Goal: Task Accomplishment & Management: Manage account settings

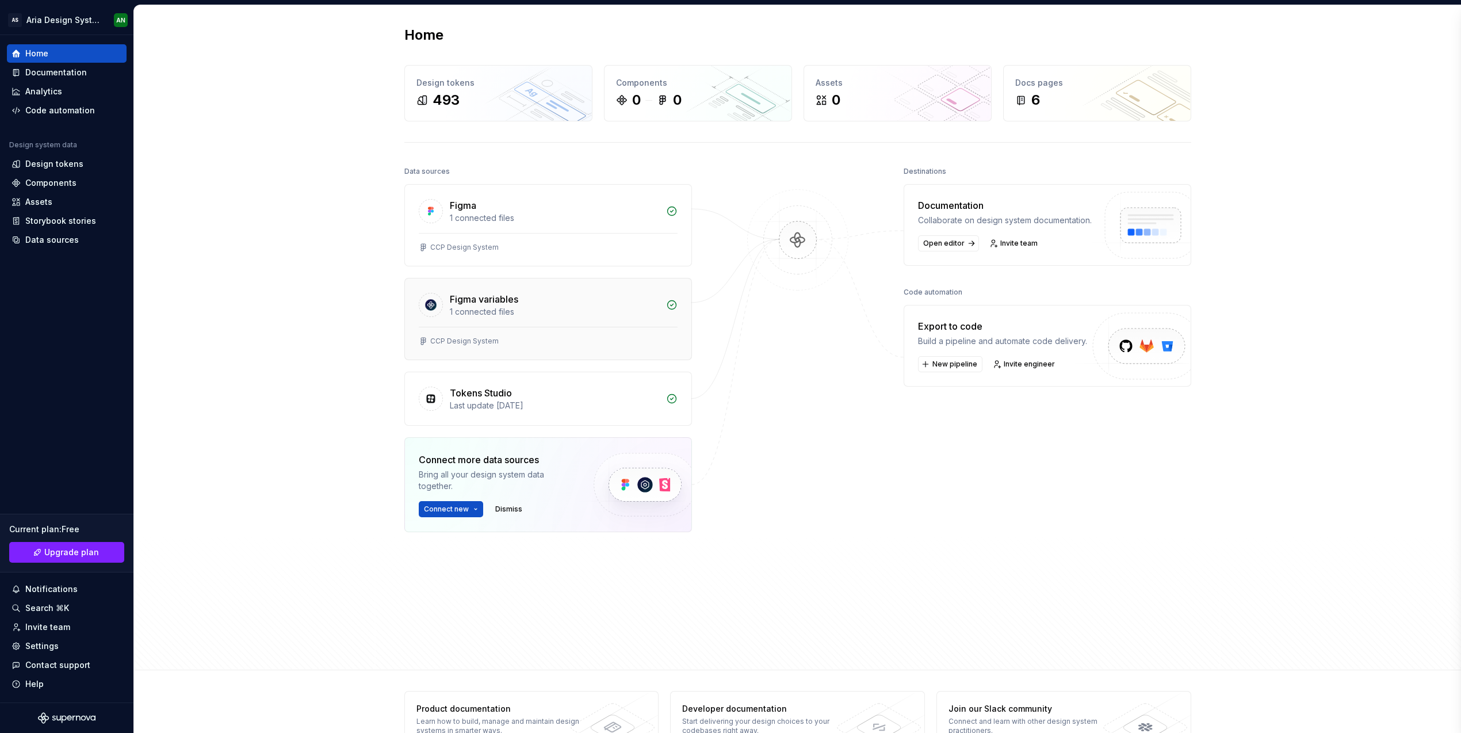
click at [519, 308] on div "1 connected files" at bounding box center [554, 312] width 209 height 12
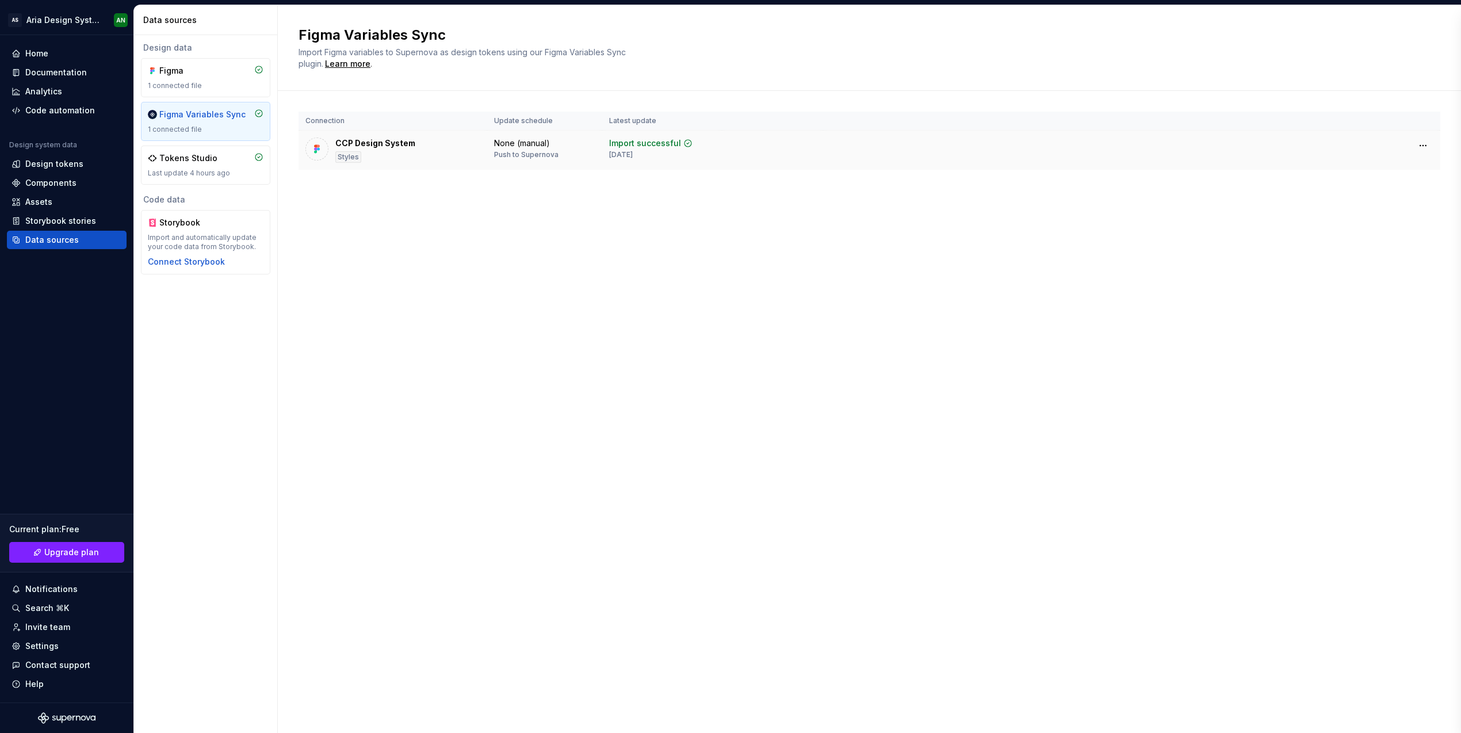
click at [523, 140] on div "None (manual)" at bounding box center [522, 143] width 56 height 12
click at [352, 63] on div "Learn more" at bounding box center [347, 64] width 45 height 12
click at [70, 554] on span "Upgrade plan" at bounding box center [71, 552] width 55 height 12
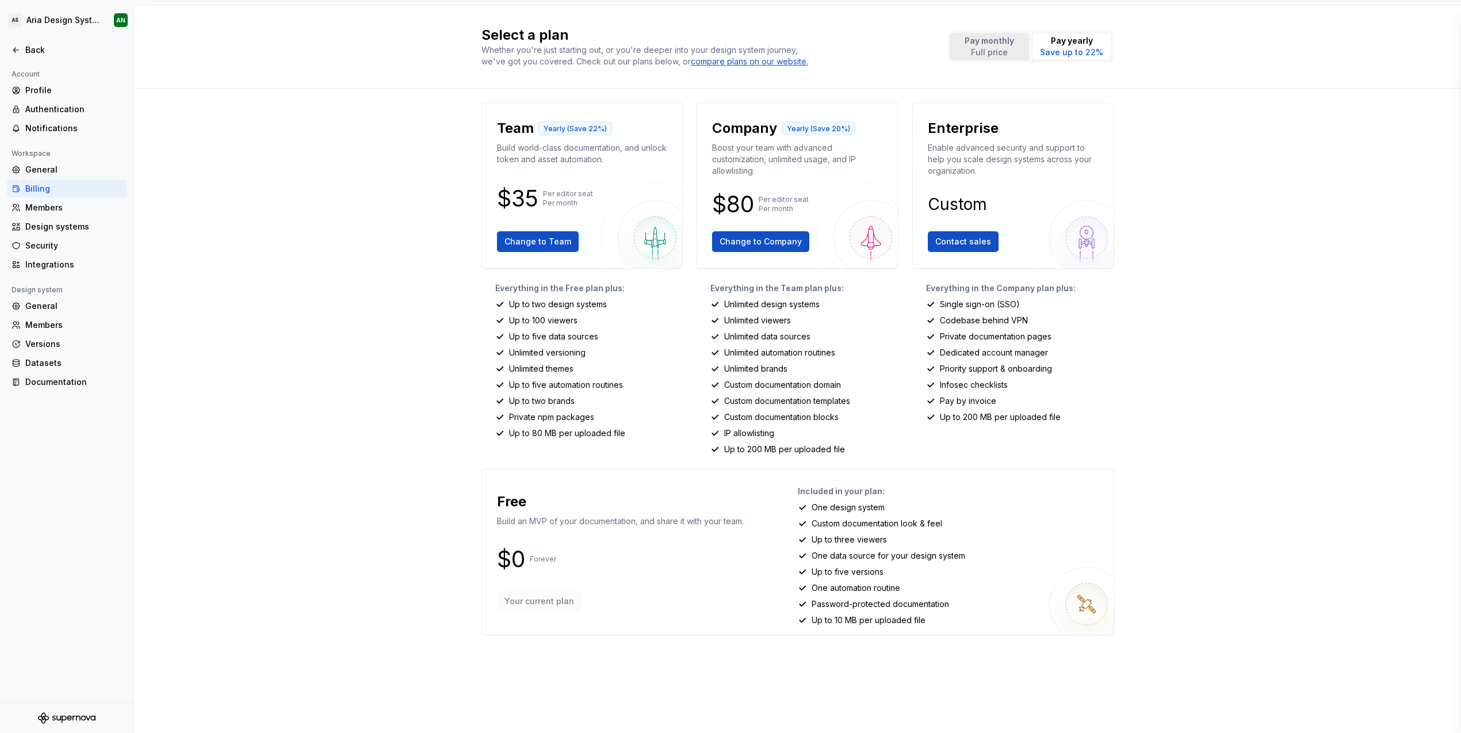
click at [983, 42] on p "Pay monthly" at bounding box center [989, 41] width 49 height 12
click at [1059, 49] on p "Save up to 22%" at bounding box center [1071, 53] width 63 height 12
click at [341, 197] on div "Select a plan Whether you're just starting out, or you're deeper into your desi…" at bounding box center [797, 369] width 1327 height 728
click at [28, 49] on div "Back" at bounding box center [73, 50] width 97 height 12
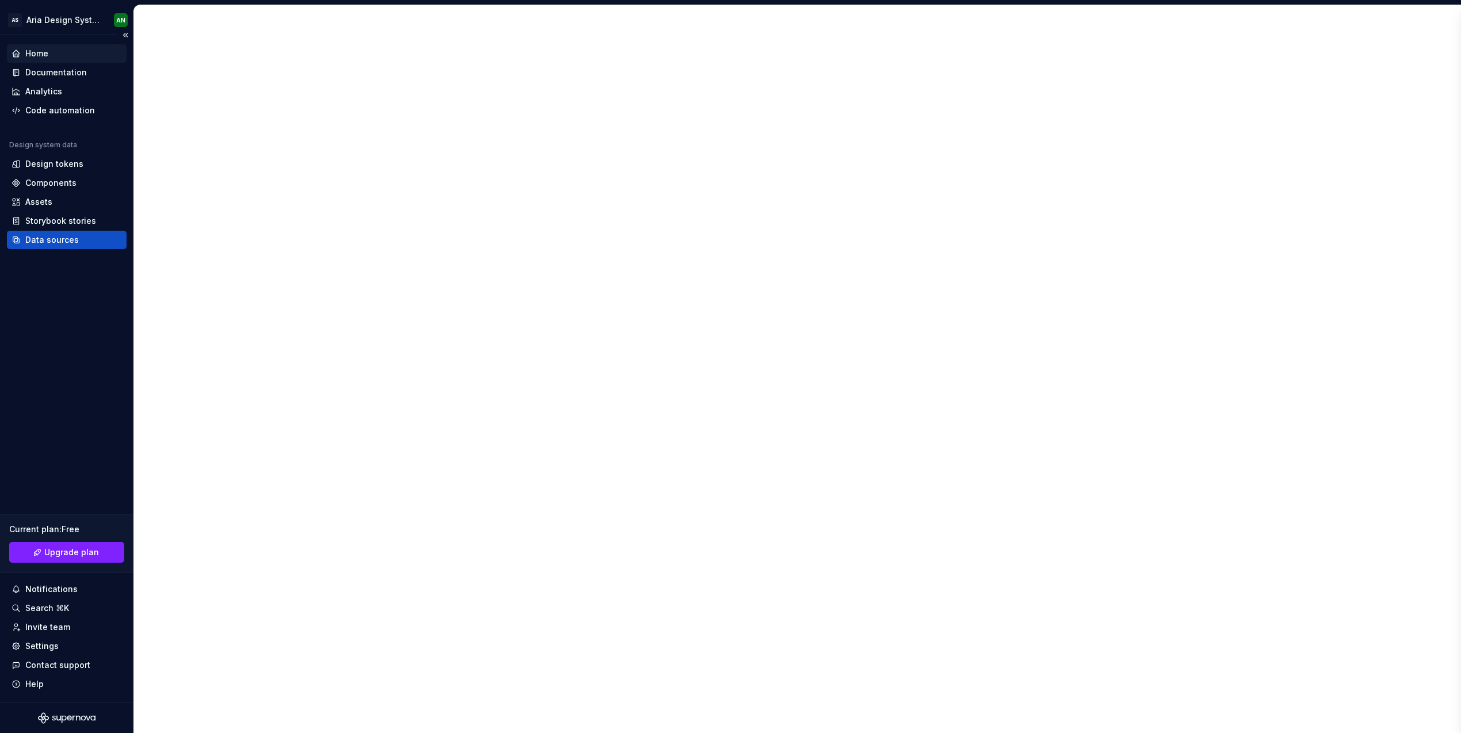
click at [36, 53] on div "Home" at bounding box center [36, 54] width 23 height 12
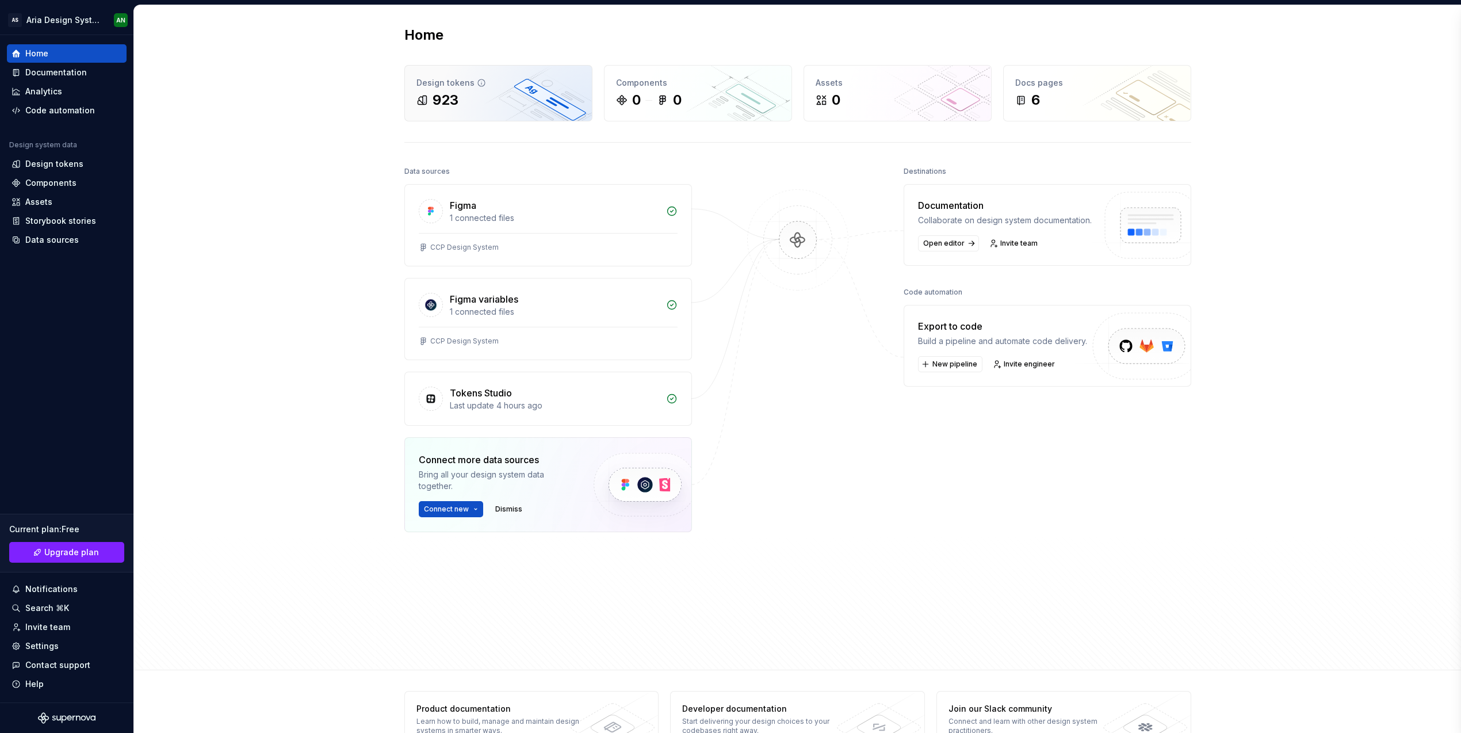
click at [529, 103] on div "923" at bounding box center [498, 100] width 164 height 18
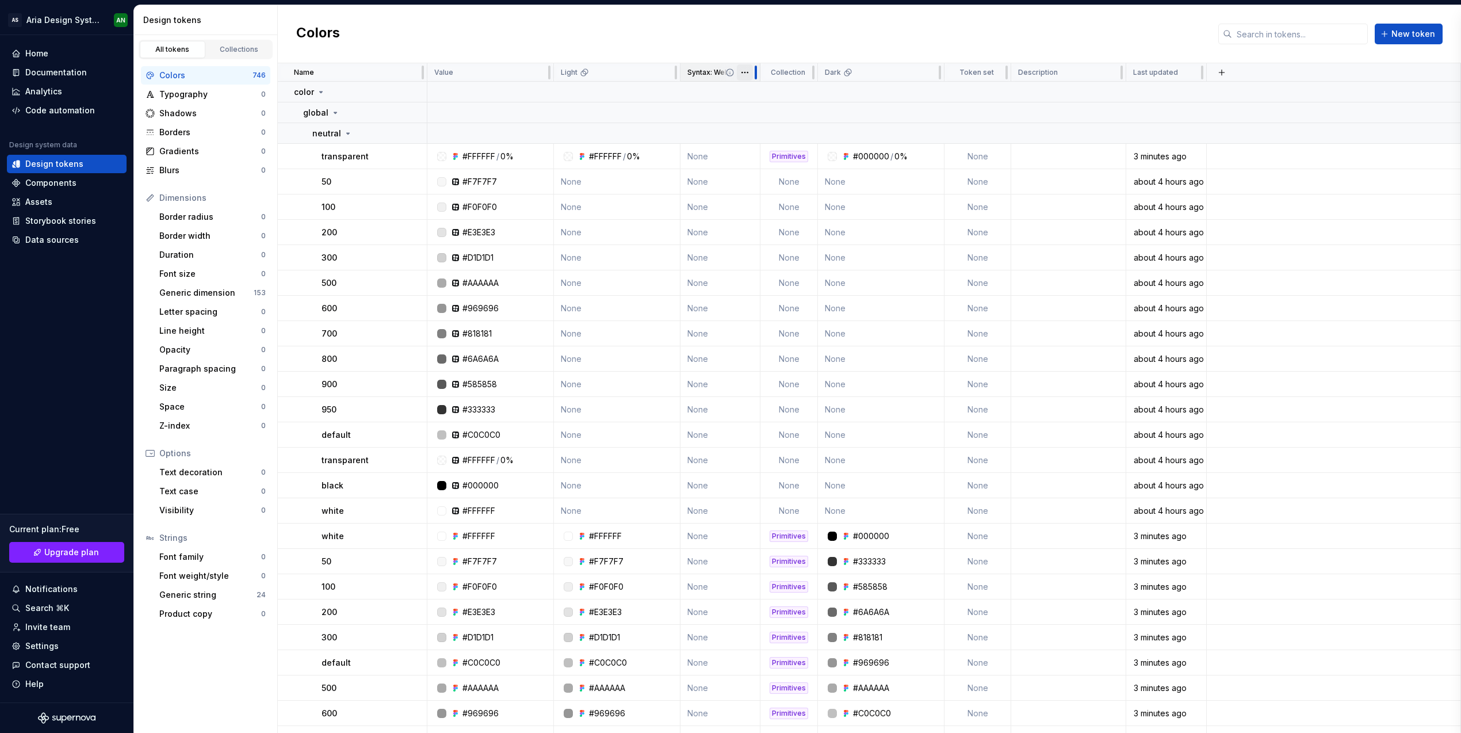
drag, startPoint x: 736, startPoint y: 72, endPoint x: 756, endPoint y: 74, distance: 20.2
click at [756, 74] on div at bounding box center [755, 72] width 9 height 18
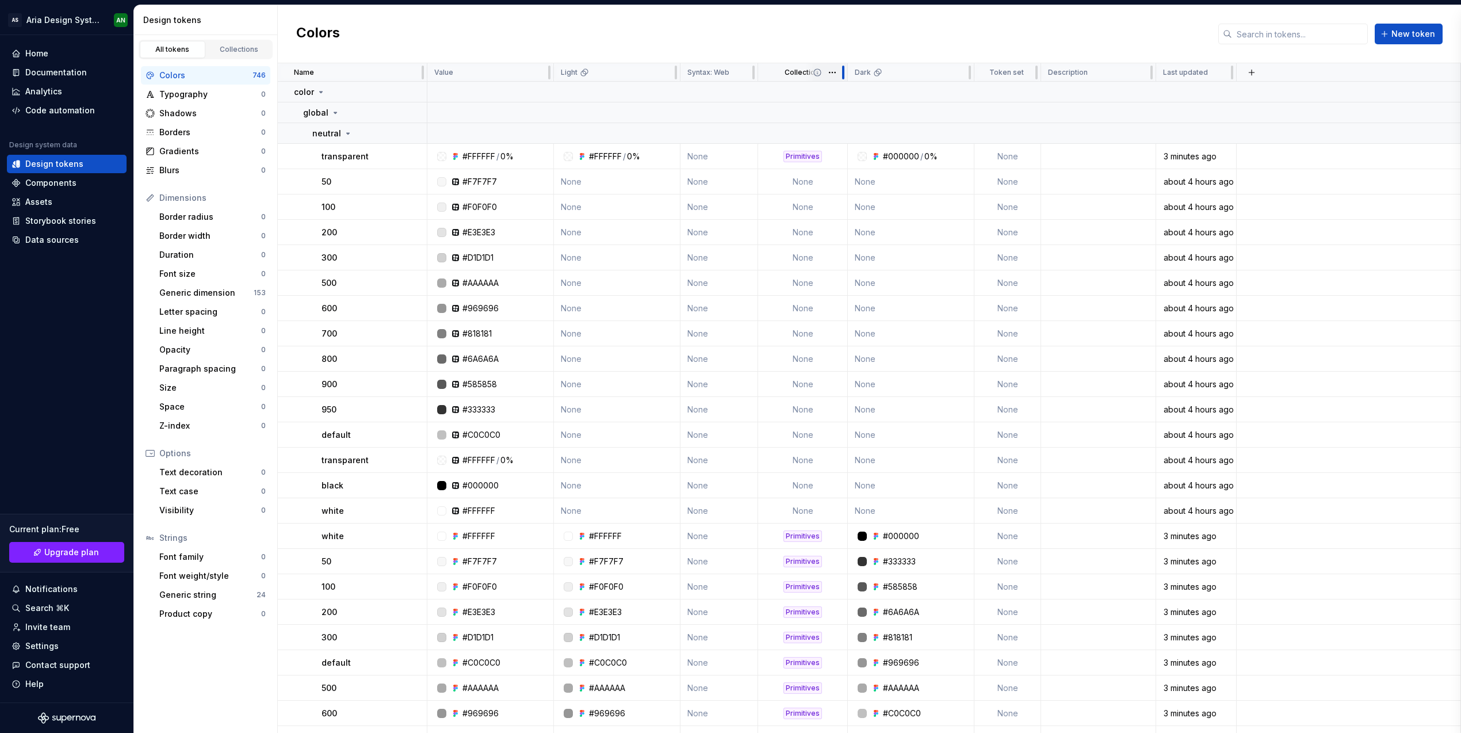
drag, startPoint x: 811, startPoint y: 71, endPoint x: 844, endPoint y: 71, distance: 32.8
click at [844, 71] on div at bounding box center [843, 73] width 2 height 14
click at [584, 177] on td "None" at bounding box center [617, 181] width 127 height 25
click at [474, 177] on div "#F7F7F7" at bounding box center [480, 182] width 35 height 12
drag, startPoint x: 474, startPoint y: 177, endPoint x: 590, endPoint y: 181, distance: 115.7
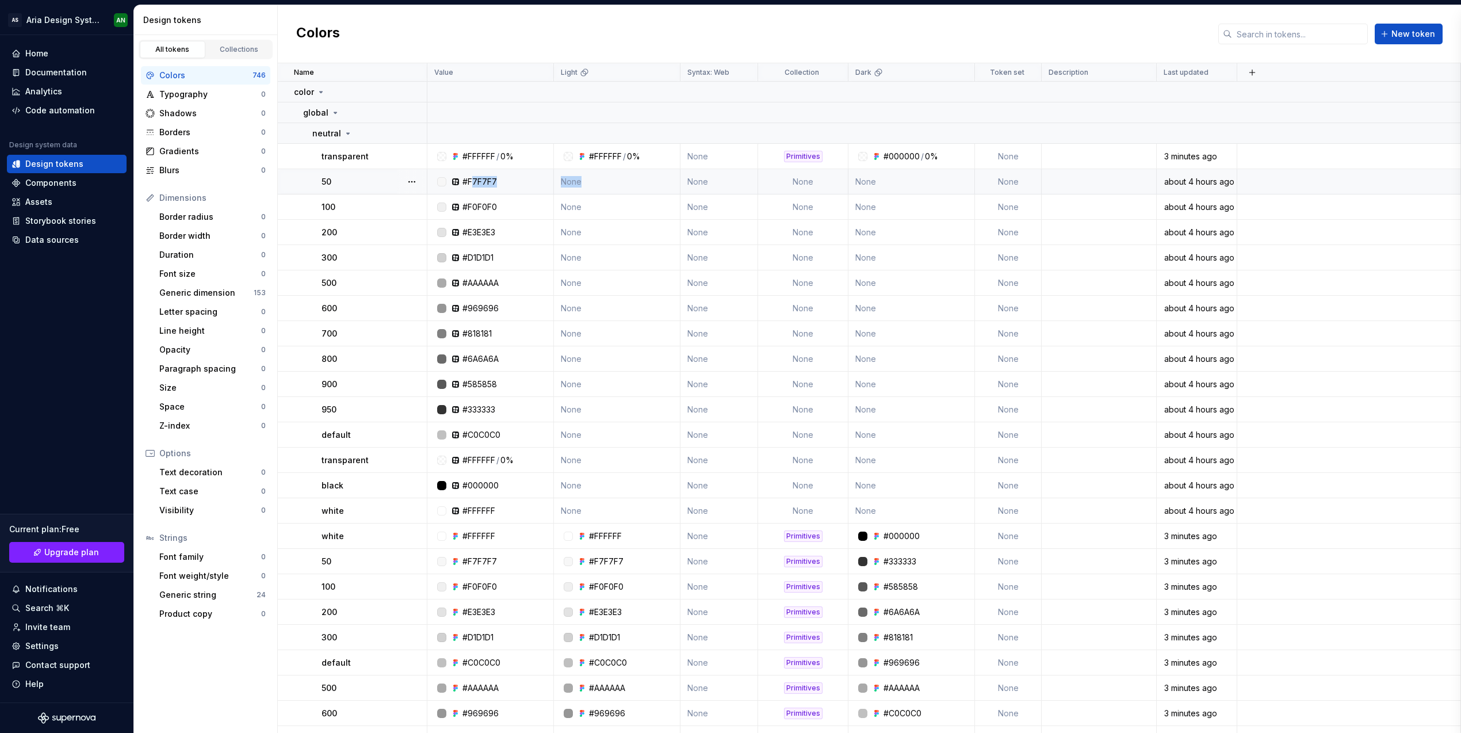
click at [590, 181] on tr "50 #F7F7F7 None None None None None about 4 hours ago" at bounding box center [869, 181] width 1183 height 25
click at [588, 183] on td "None" at bounding box center [617, 181] width 127 height 25
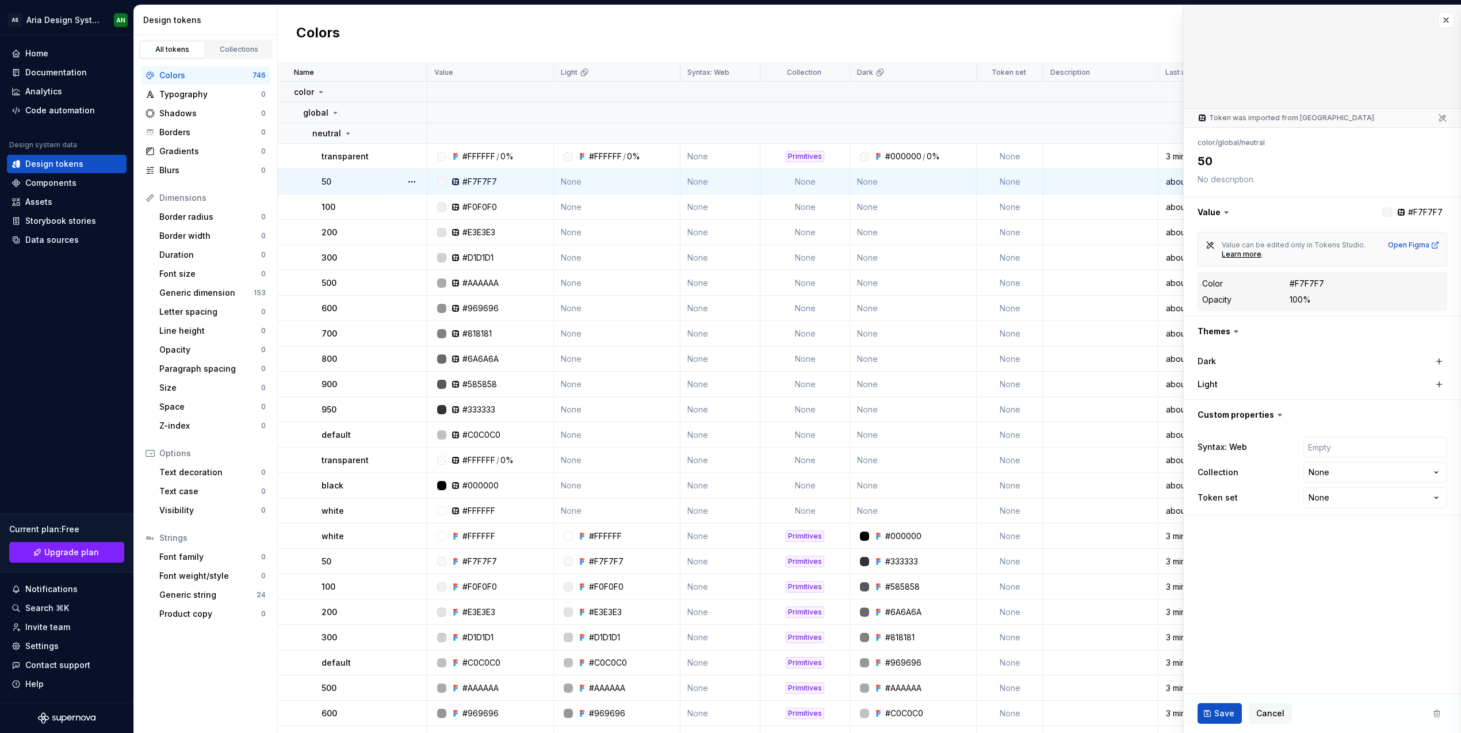
click at [589, 180] on td "None" at bounding box center [617, 181] width 127 height 25
type textarea "*"
click at [668, 73] on html "AS Aria Design System AN Home Documentation Analytics Code automation Design sy…" at bounding box center [730, 366] width 1461 height 733
click at [458, 71] on html "AS Aria Design System AN Home Documentation Analytics Code automation Design sy…" at bounding box center [730, 366] width 1461 height 733
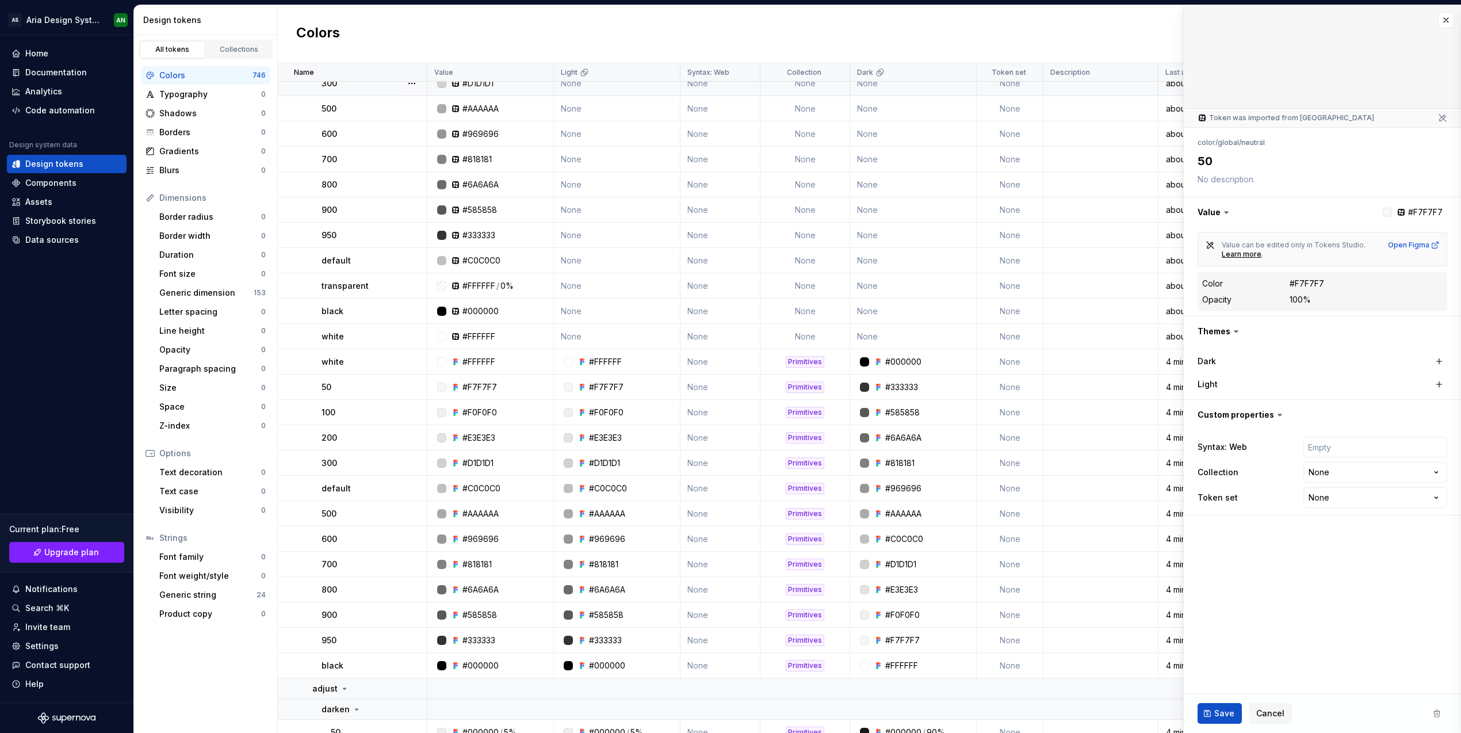
scroll to position [185, 0]
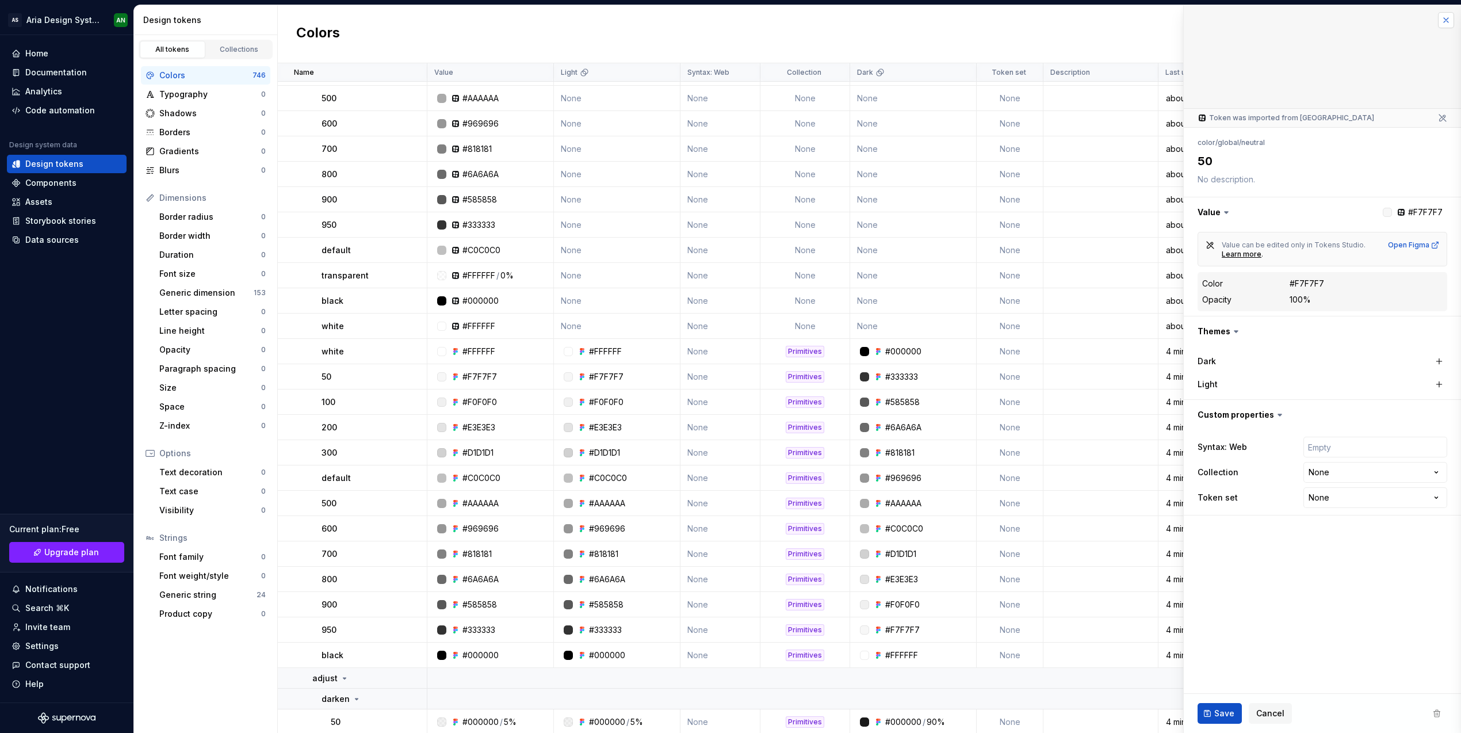
click at [1444, 18] on button "button" at bounding box center [1446, 20] width 16 height 16
